Goal: Task Accomplishment & Management: Manage account settings

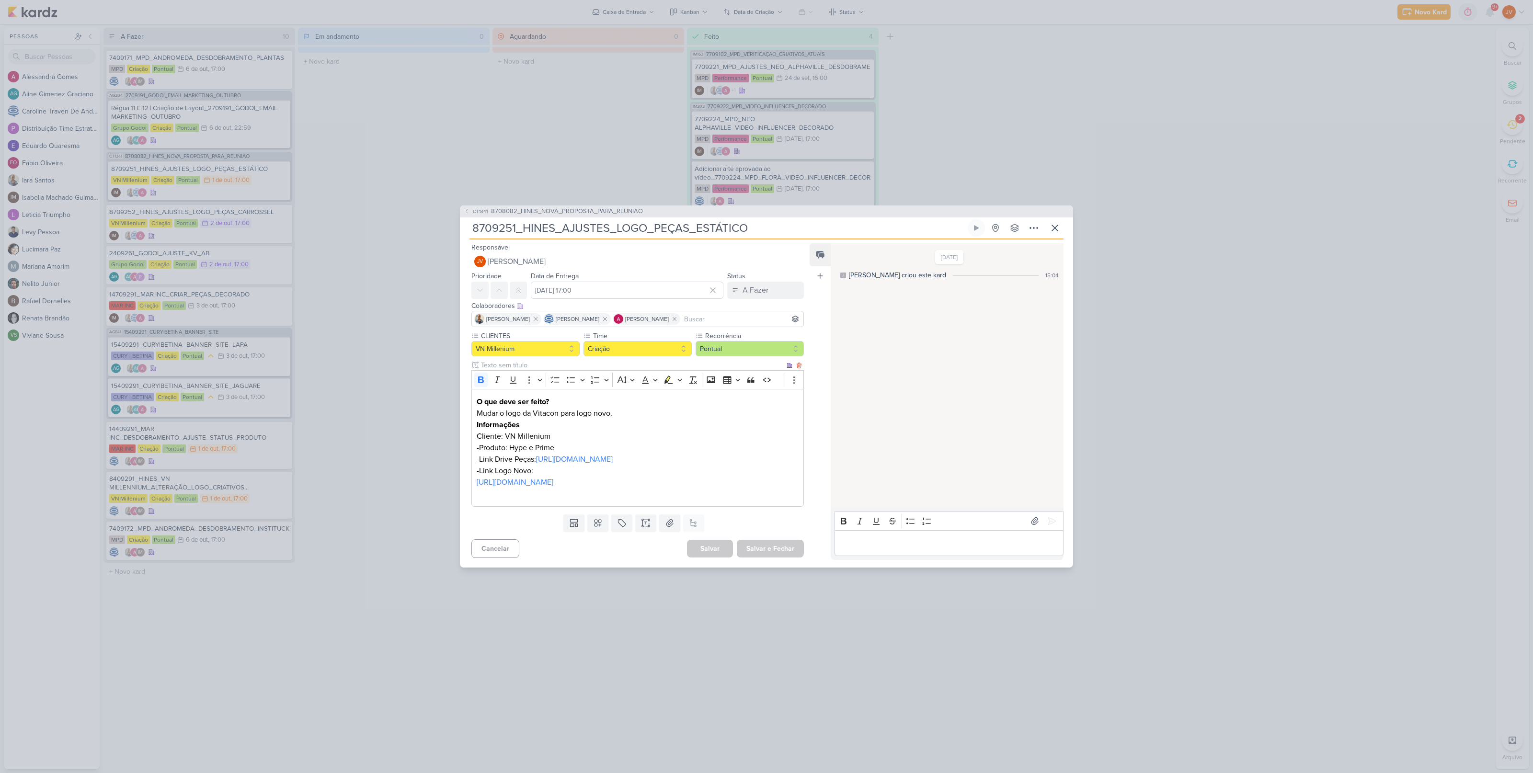
scroll to position [0, 0]
click at [372, 489] on div "CT1341 8708082_HINES_NOVA_PROPOSTA_PARA_REUNIAO 8709251_HINES_AJUSTES_LOGO_PEÇA…" at bounding box center [766, 386] width 1533 height 773
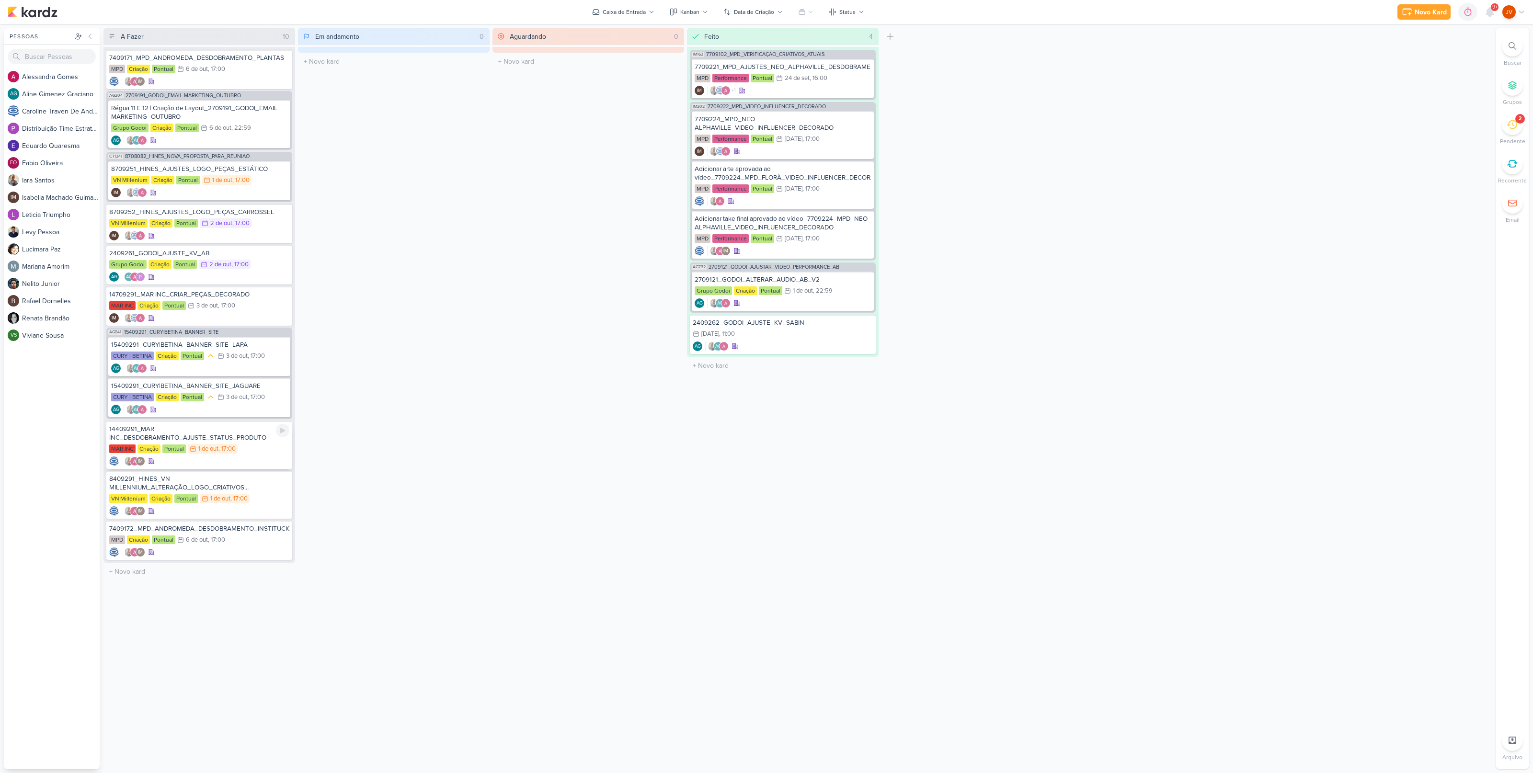
click at [240, 437] on div "14409291_MAR INC_DESDOBRAMENTO_AJUSTE_STATUS_PRODUTO" at bounding box center [199, 433] width 180 height 17
click at [0, 0] on div at bounding box center [0, 0] width 0 height 0
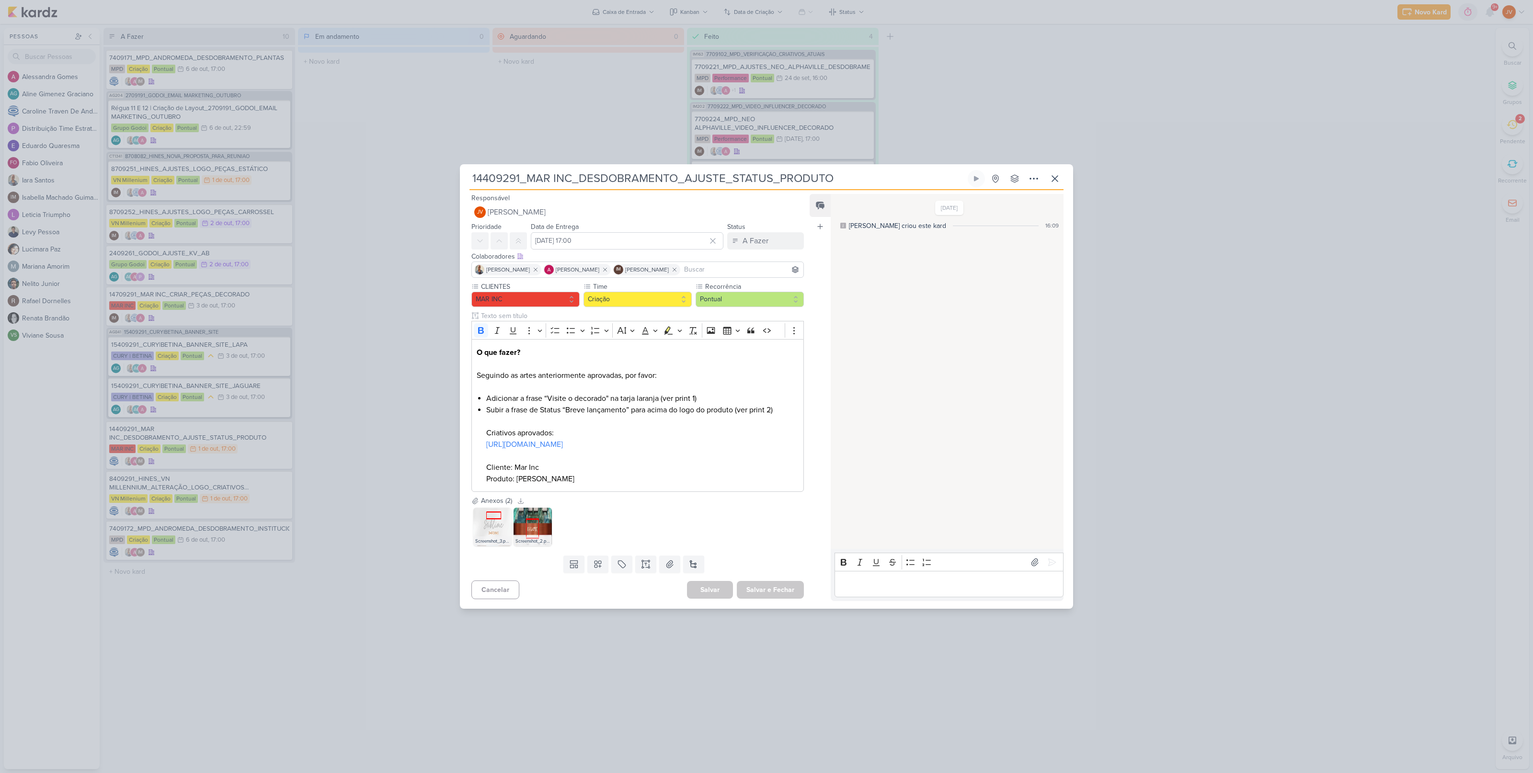
click at [357, 522] on div "14409291_MAR INC_DESDOBRAMENTO_AJUSTE_STATUS_PRODUTO" at bounding box center [766, 386] width 1533 height 773
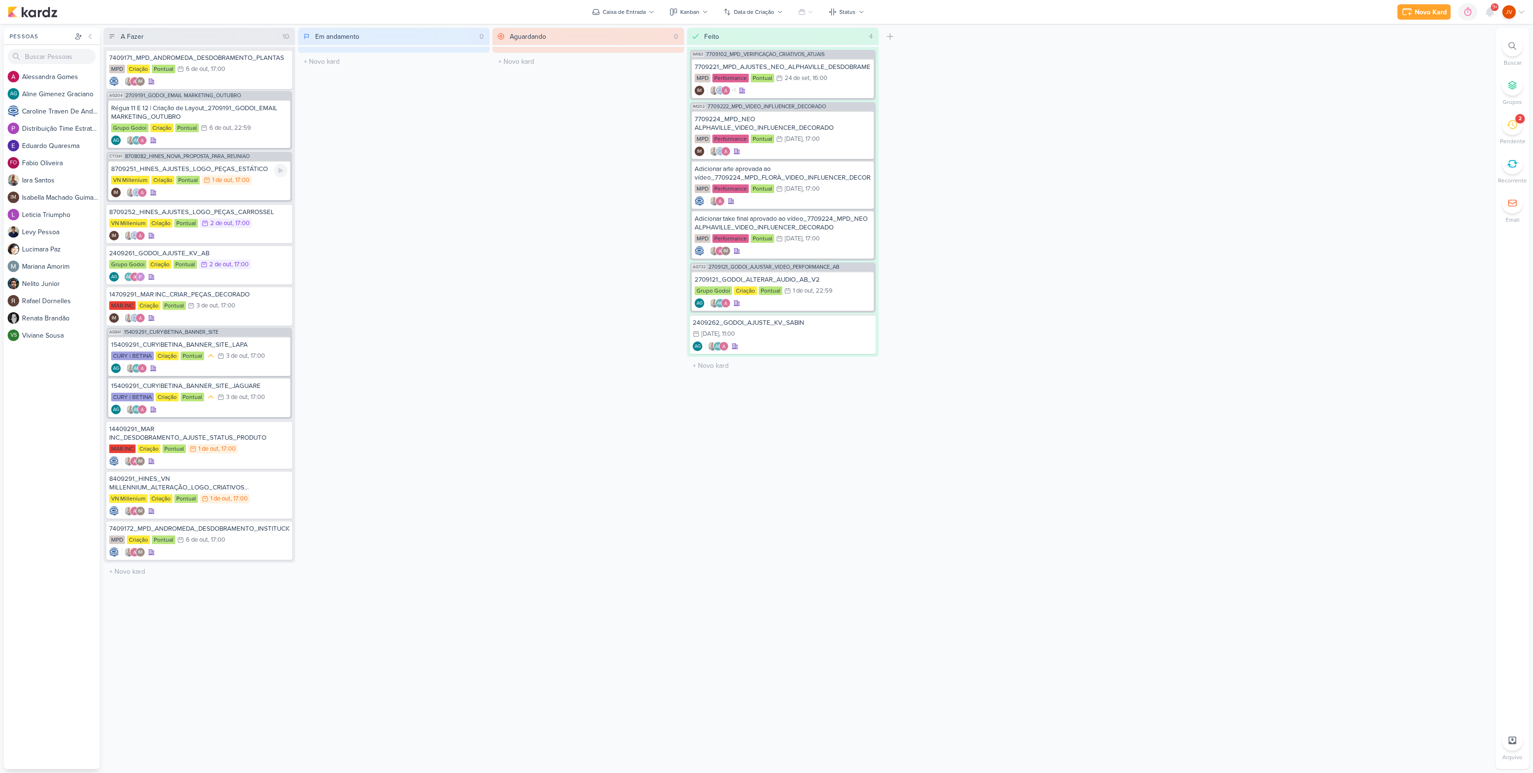
click at [236, 168] on div "8709251_HINES_AJUSTES_LOGO_PEÇAS_ESTÁTICO" at bounding box center [199, 169] width 176 height 9
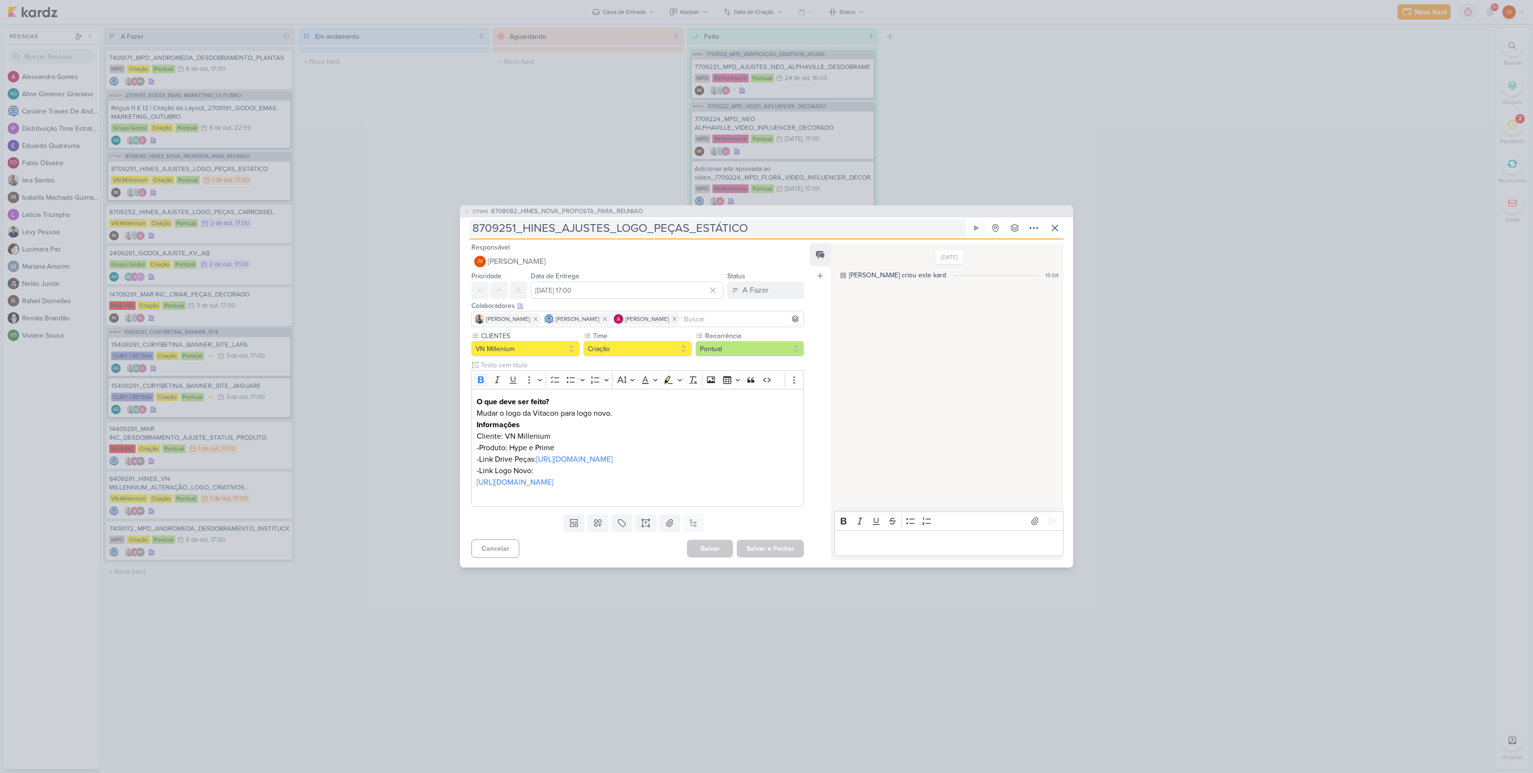
click at [647, 219] on input "8709251_HINES_AJUSTES_LOGO_PEÇAS_ESTÁTICO" at bounding box center [718, 227] width 496 height 17
drag, startPoint x: 648, startPoint y: 219, endPoint x: 647, endPoint y: 223, distance: 5.0
click at [648, 219] on input "8709251_HINES_AJUSTES_LOGO_PEÇAS_ESTÁTICO" at bounding box center [718, 227] width 496 height 17
click at [649, 223] on input "8709251_HINES_AJUSTES_LOGO_PEÇAS_ESTÁTICO" at bounding box center [718, 227] width 496 height 17
click at [944, 752] on div "CT1341 8708082_HINES_NOVA_PROPOSTA_PARA_REUNIAO 8709251_HINES_AJUSTES_LOGO_PEÇA…" at bounding box center [766, 386] width 1533 height 773
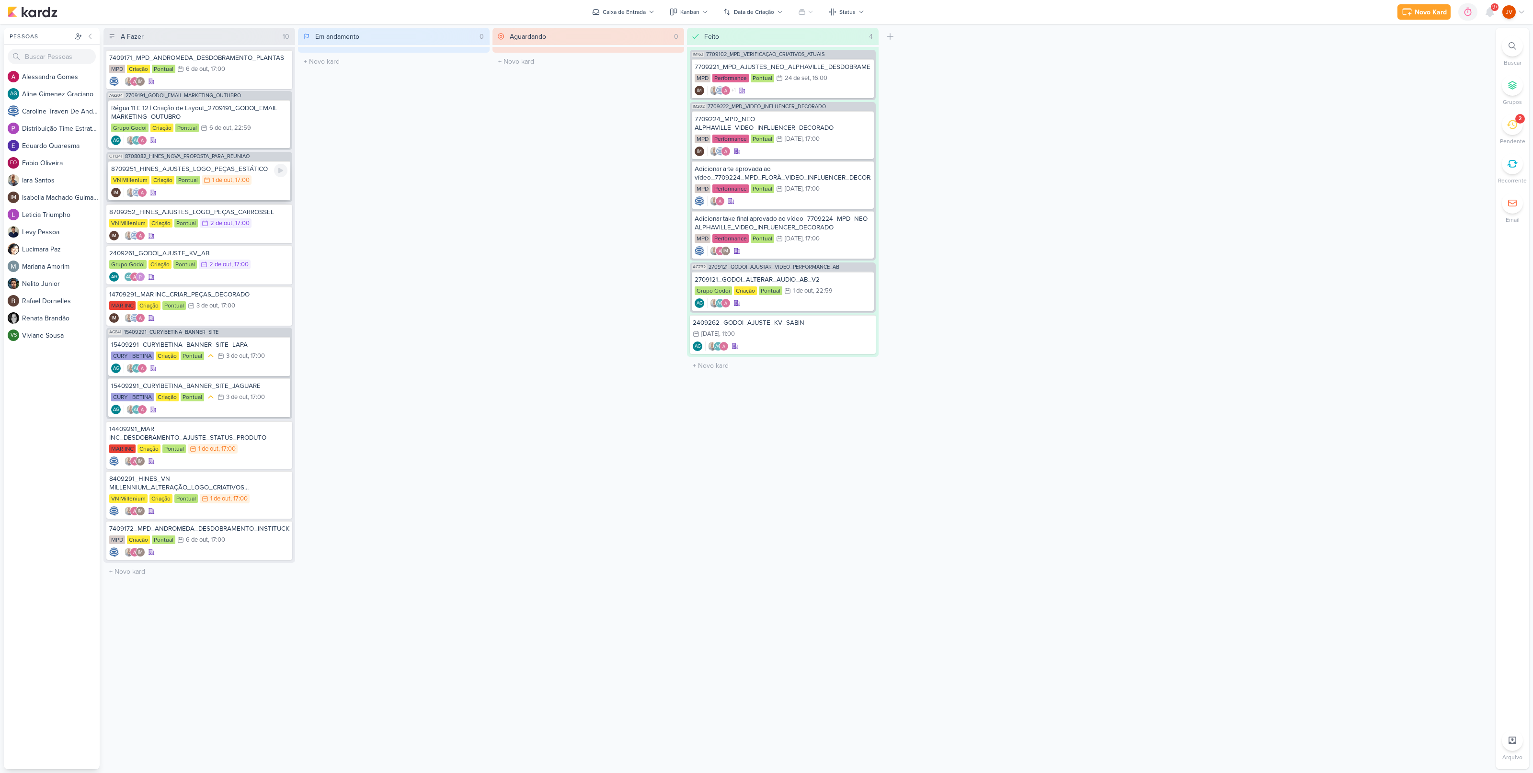
click at [234, 167] on div "8709251_HINES_AJUSTES_LOGO_PEÇAS_ESTÁTICO" at bounding box center [199, 169] width 176 height 9
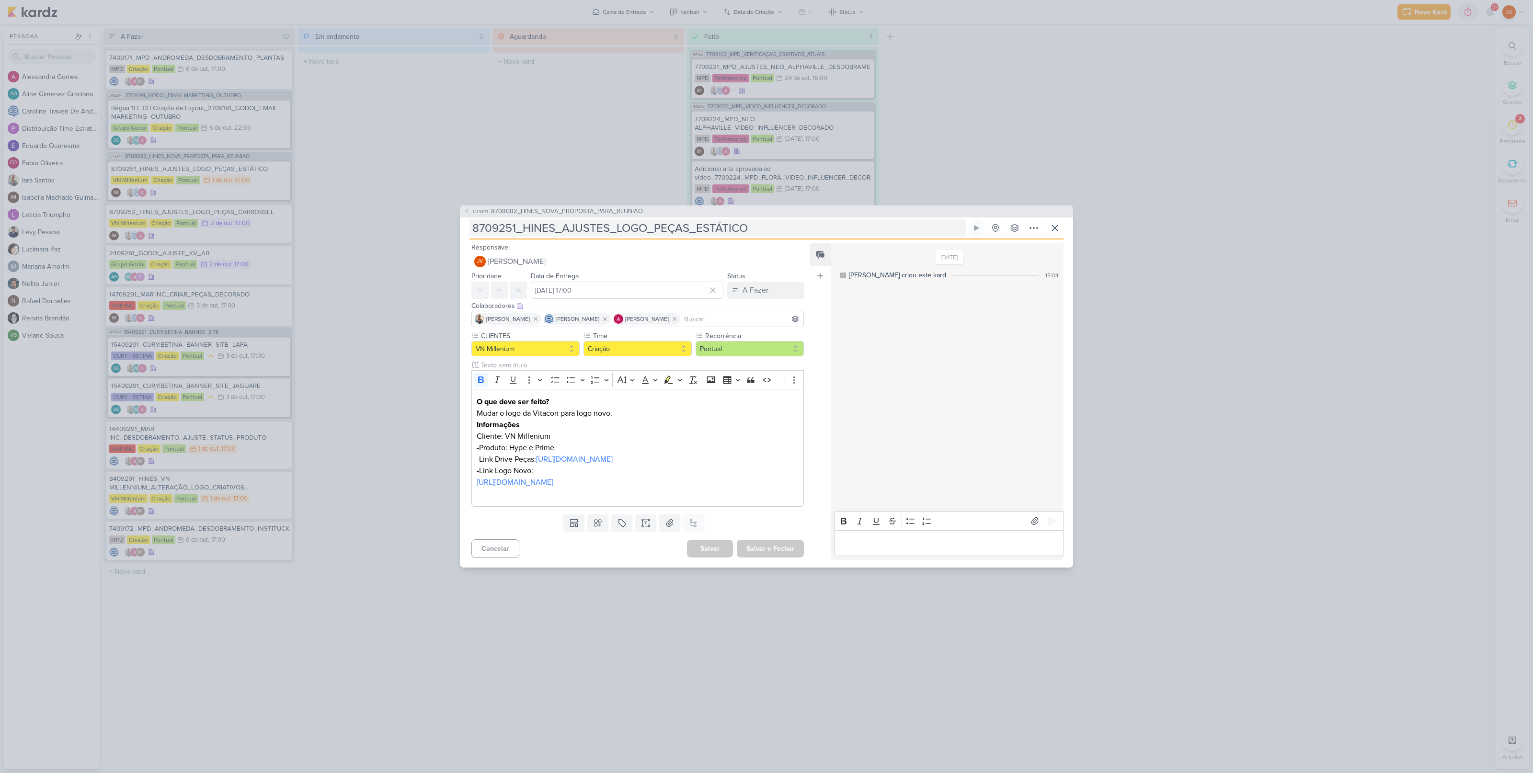
click at [648, 219] on input "8709251_HINES_AJUSTES_LOGO_PEÇAS_ESTÁTICO" at bounding box center [718, 227] width 496 height 17
drag, startPoint x: 564, startPoint y: 218, endPoint x: 460, endPoint y: 218, distance: 103.0
click at [464, 219] on div "CT1341 8708082_HINES_NOVA_PROPOSTA_PARA_REUNIAO 8709251_HINES_AJUSTES_LOGO_PEÇA…" at bounding box center [766, 387] width 613 height 363
click at [480, 223] on input "8709251_HINES_AJUSTES_LOGO_PEÇAS_ESTÁTICO" at bounding box center [718, 227] width 496 height 17
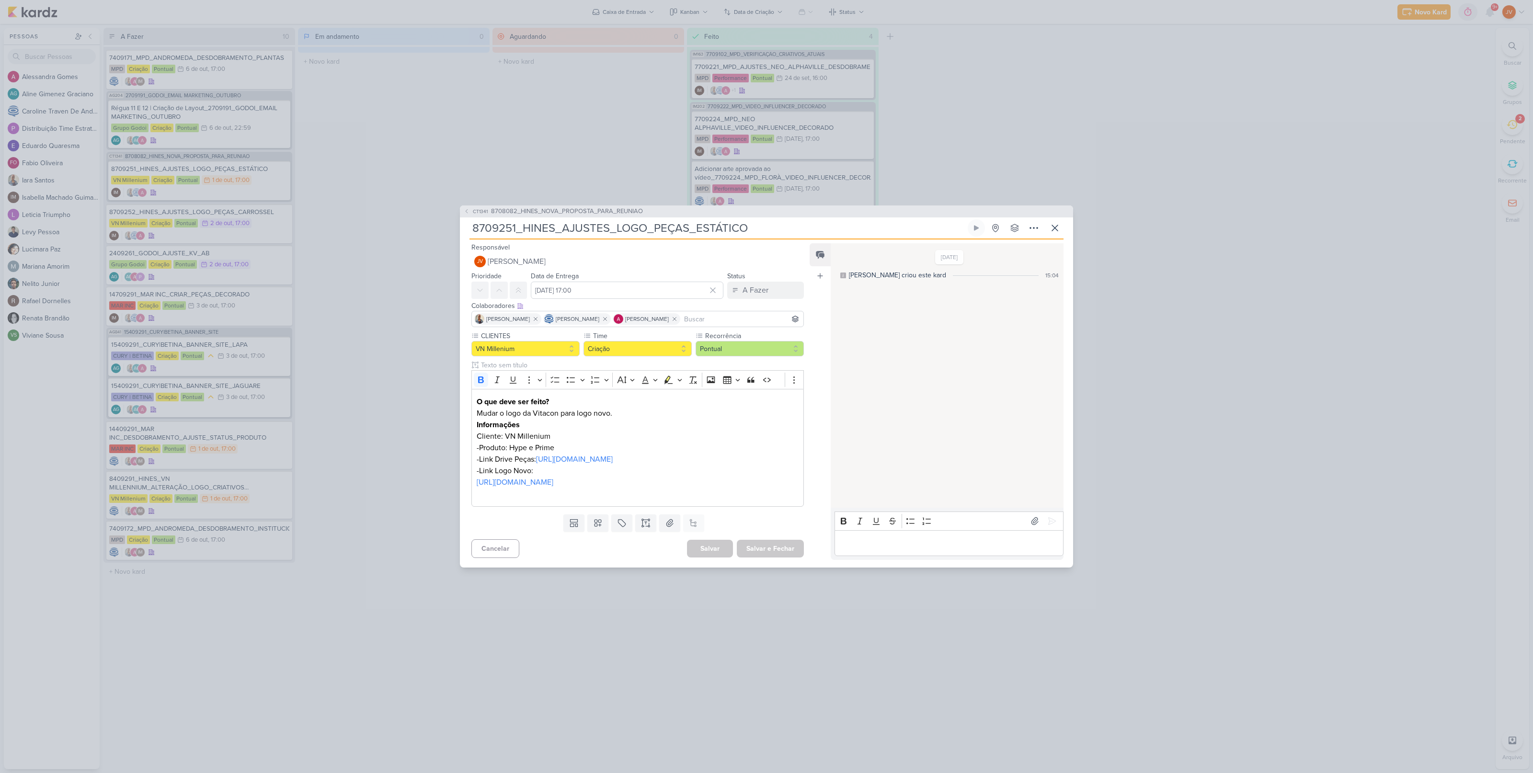
click at [638, 228] on input "8709251_HINES_AJUSTES_LOGO_PEÇAS_ESTÁTICO" at bounding box center [718, 227] width 496 height 17
click at [650, 225] on input "8709251_HINES_AJUSTES_LOGO_PEÇAS_ESTÁTICO" at bounding box center [718, 227] width 496 height 17
drag, startPoint x: 650, startPoint y: 225, endPoint x: 656, endPoint y: 225, distance: 5.3
click at [650, 225] on input "8709251_HINES_AJUSTES_LOGO_PEÇAS_ESTÁTICO" at bounding box center [718, 227] width 496 height 17
click at [654, 226] on input "8709251_HINES_AJUSTES_LOGO_PEÇAS_ESTÁTICO" at bounding box center [718, 227] width 496 height 17
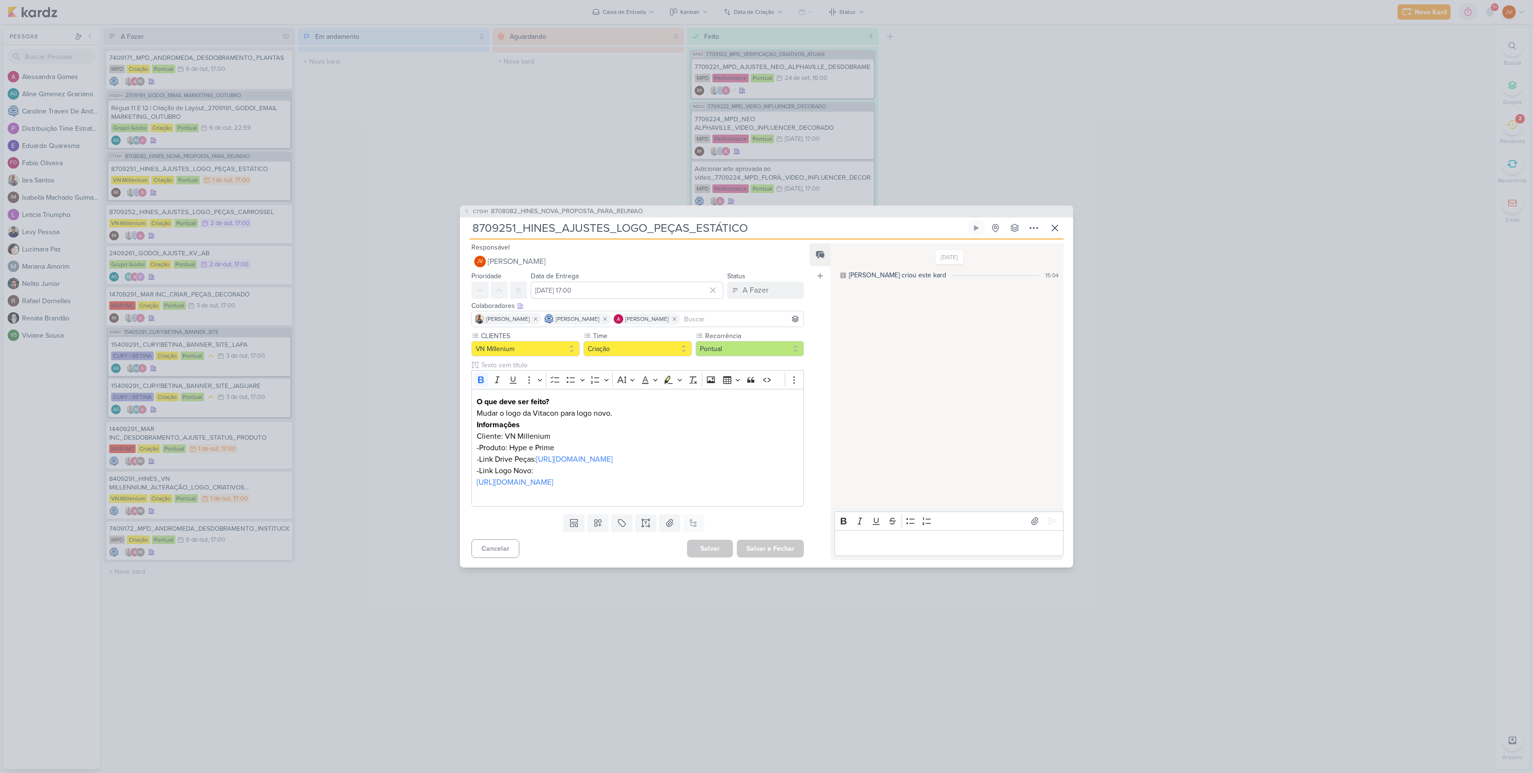
click at [662, 225] on input "8709251_HINES_AJUSTES_LOGO_PEÇAS_ESTÁTICO" at bounding box center [718, 227] width 496 height 17
click at [753, 227] on input "8709251_HINES_AJUSTES_LOGO_PEÇAS_ESTÁTICO" at bounding box center [718, 227] width 496 height 17
drag, startPoint x: 757, startPoint y: 223, endPoint x: 643, endPoint y: 207, distance: 115.1
click at [643, 211] on div "CT1341 8708082_HINES_NOVA_PROPOSTA_PARA_REUNIAO 8709251_HINES_AJUSTES_LOGO_PEÇA…" at bounding box center [766, 387] width 613 height 363
click at [856, 549] on p "Editor editing area: main" at bounding box center [949, 544] width 219 height 12
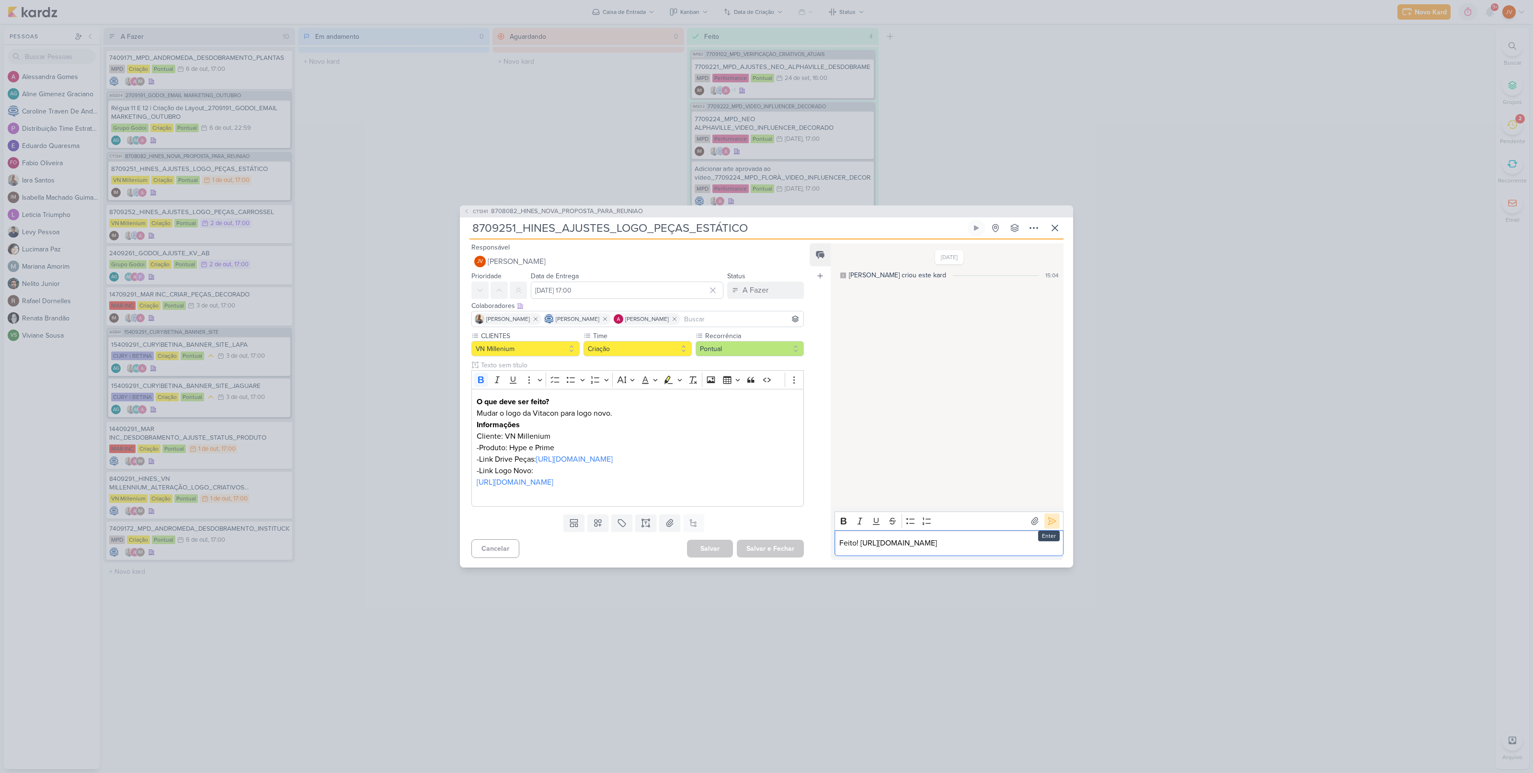
click at [1048, 520] on icon at bounding box center [1052, 522] width 10 height 10
click at [757, 285] on div "A Fazer" at bounding box center [756, 291] width 26 height 12
click at [743, 339] on div "Aguardando" at bounding box center [755, 344] width 36 height 10
click at [767, 555] on button "Salvar e Fechar" at bounding box center [770, 549] width 67 height 18
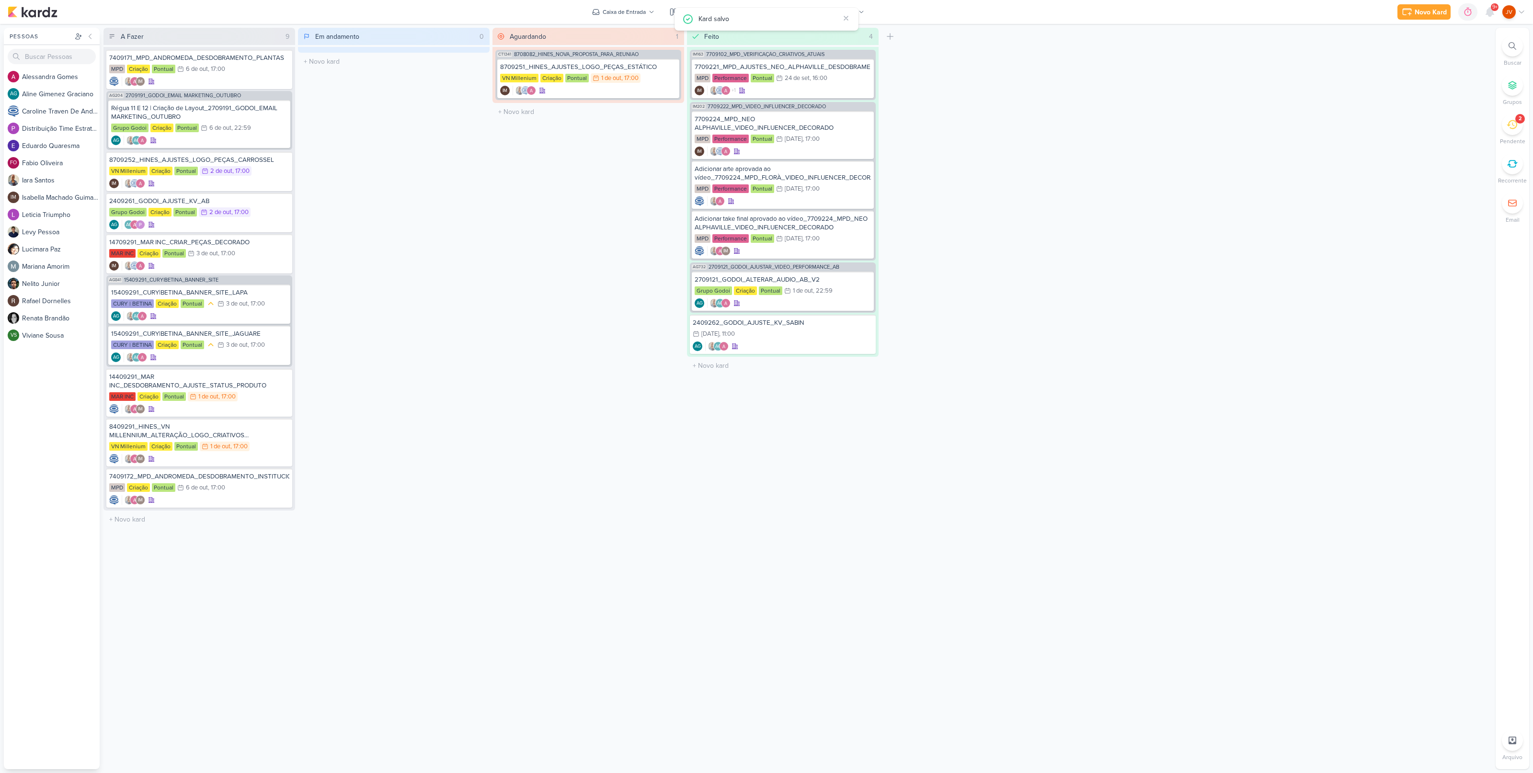
click at [379, 233] on div "Em andamento 0 Mover Para Esquerda Mover Para Direita [GEOGRAPHIC_DATA] O títul…" at bounding box center [394, 399] width 192 height 742
click at [244, 386] on div "14409291_MAR INC_DESDOBRAMENTO_AJUSTE_STATUS_PRODUTO" at bounding box center [199, 381] width 180 height 17
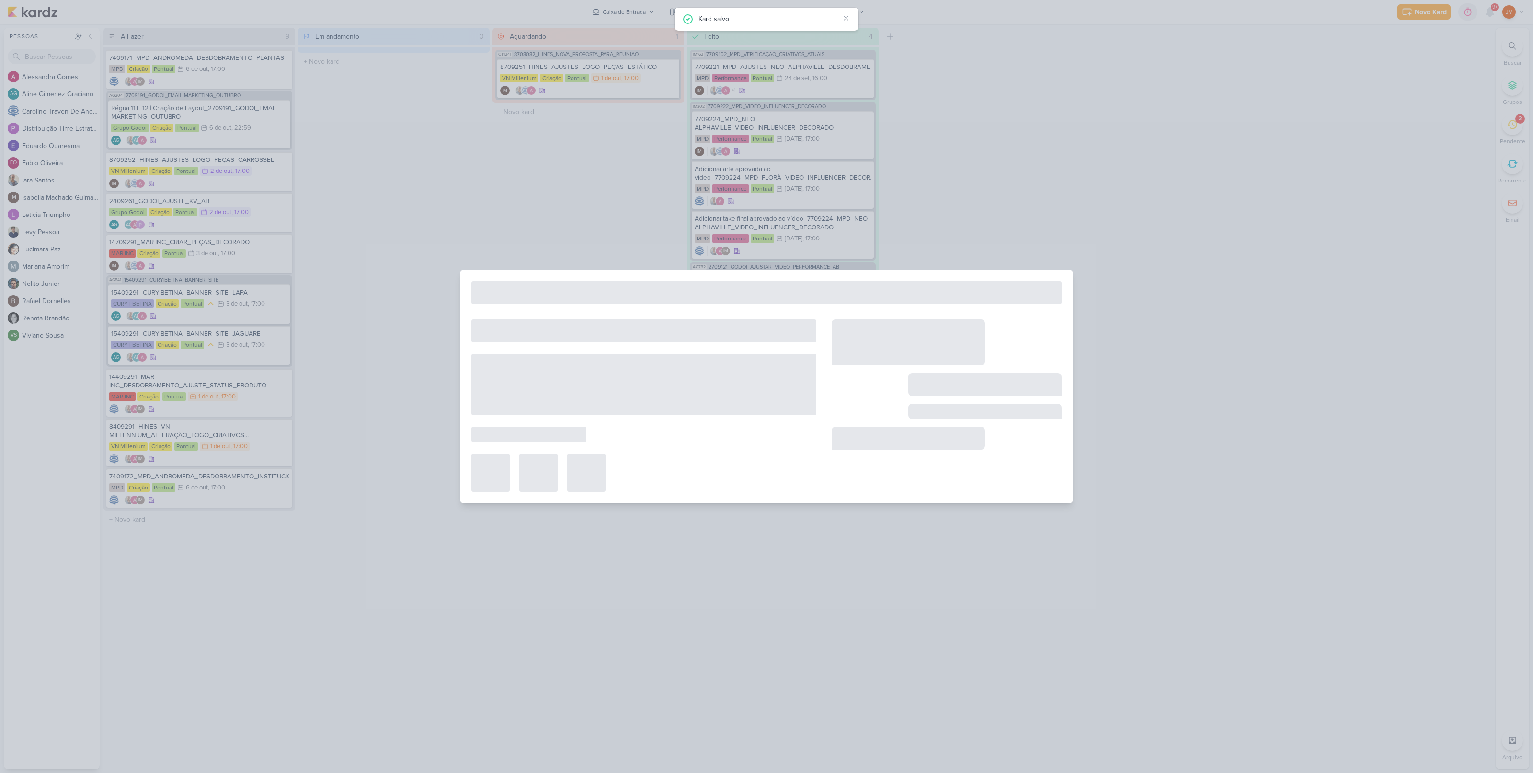
type input "14409291_MAR INC_DESDOBRAMENTO_AJUSTE_STATUS_PRODUTO"
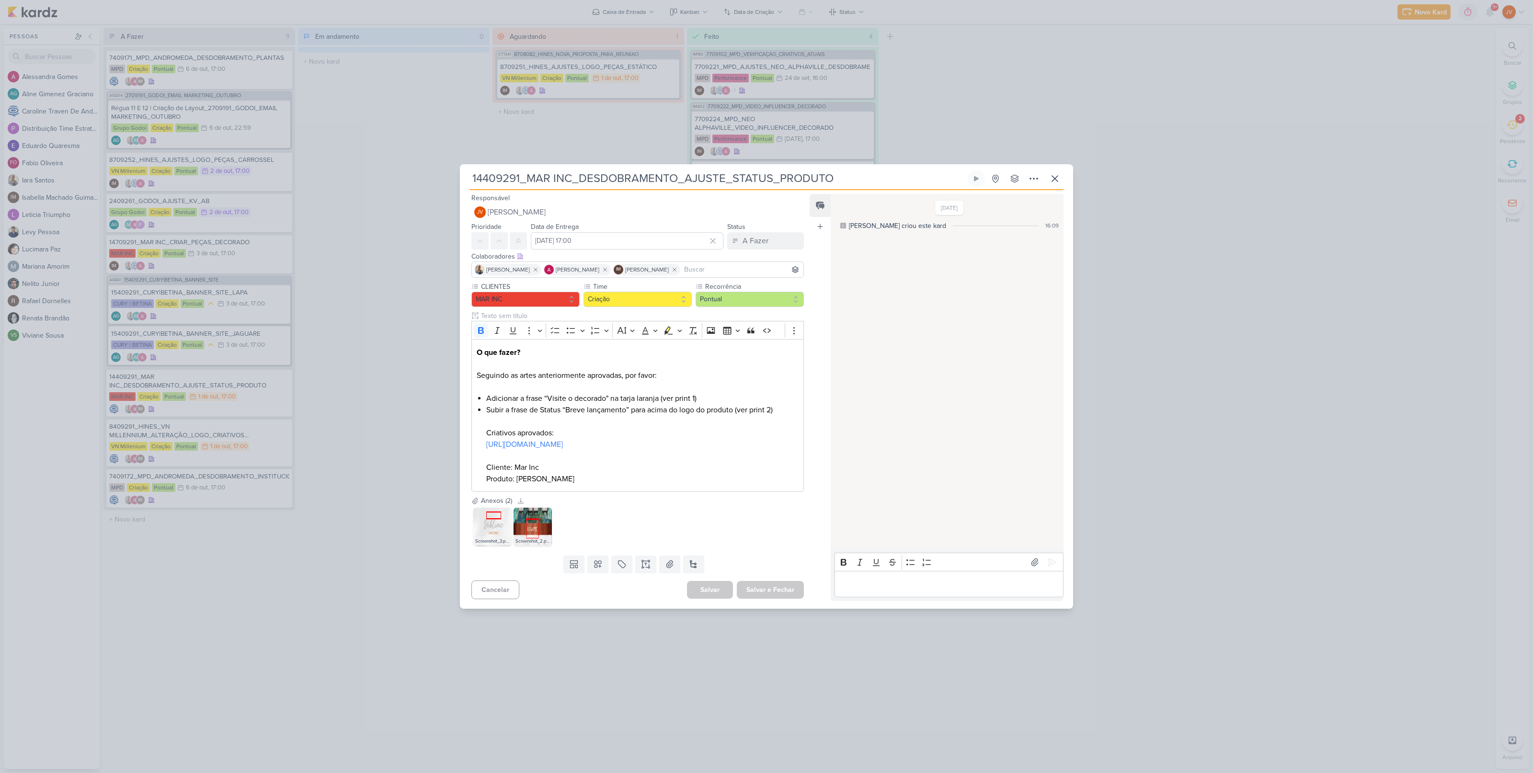
drag, startPoint x: 376, startPoint y: 405, endPoint x: 389, endPoint y: 411, distance: 14.2
click at [375, 404] on div "14409291_MAR INC_DESDOBRAMENTO_AJUSTE_STATUS_PRODUTO" at bounding box center [766, 386] width 1533 height 773
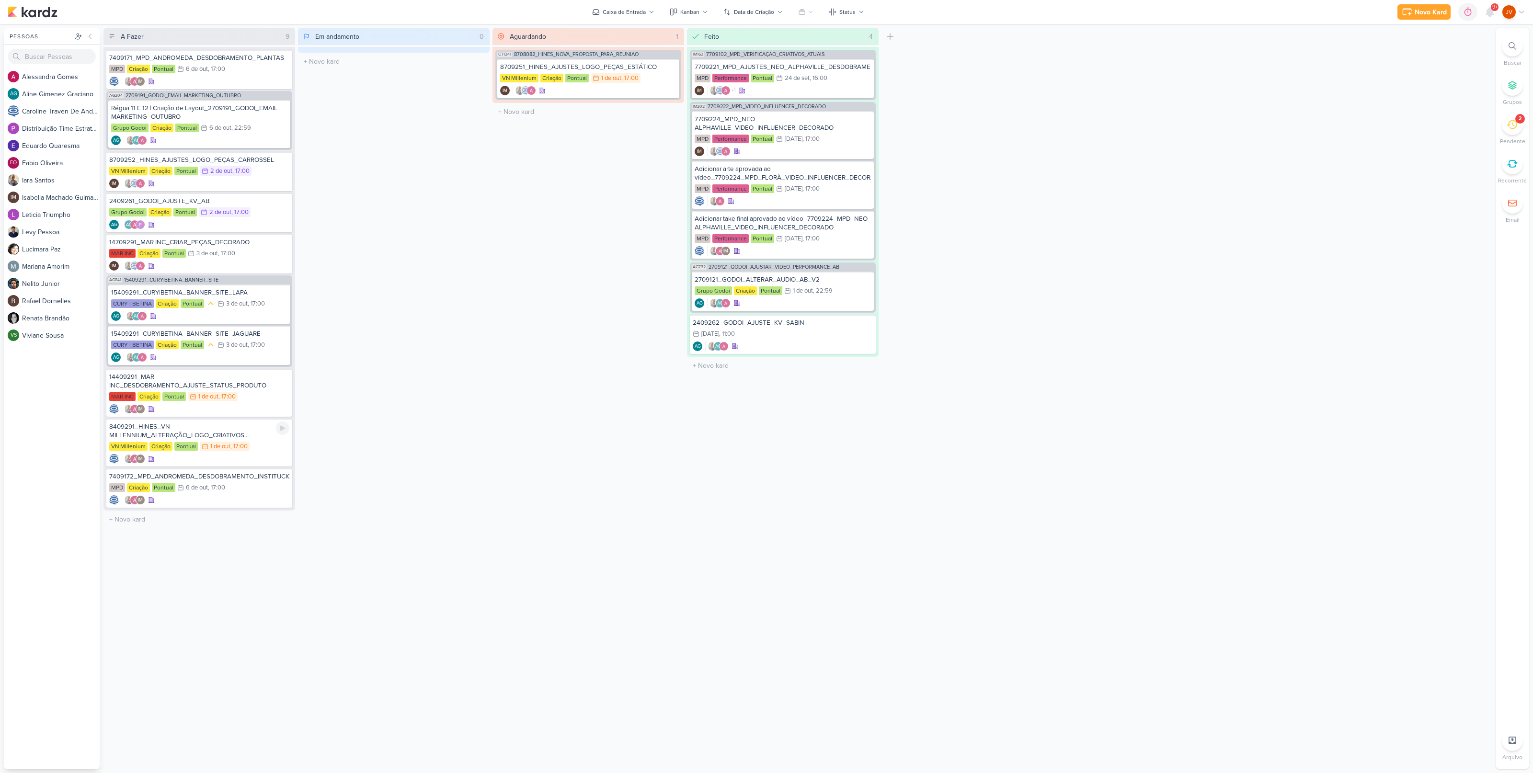
click at [208, 435] on div "8409291_HINES_VN MILLENNIUM_ALTERAÇÃO_LOGO_CRIATIVOS ATIVOS_ESTÁTICO" at bounding box center [199, 431] width 180 height 17
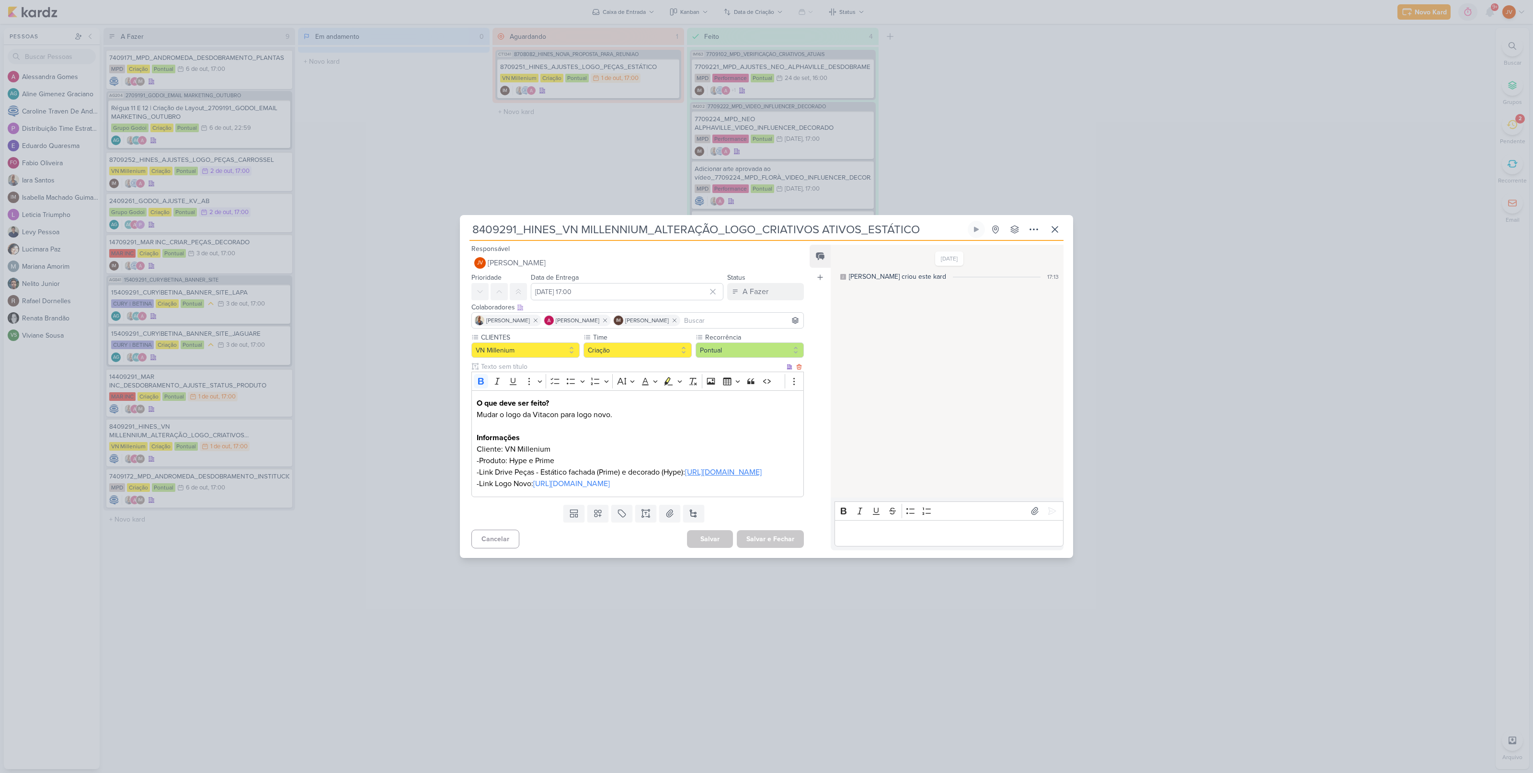
click at [685, 472] on link "[URL][DOMAIN_NAME]" at bounding box center [723, 473] width 77 height 10
click at [1059, 224] on icon at bounding box center [1055, 230] width 12 height 12
